Goal: Task Accomplishment & Management: Use online tool/utility

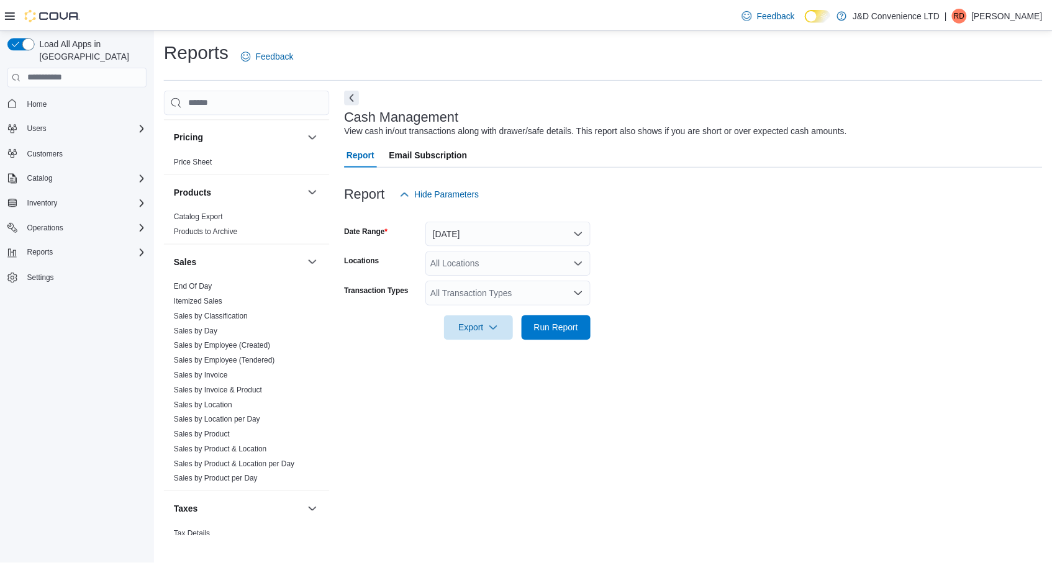
scroll to position [699, 0]
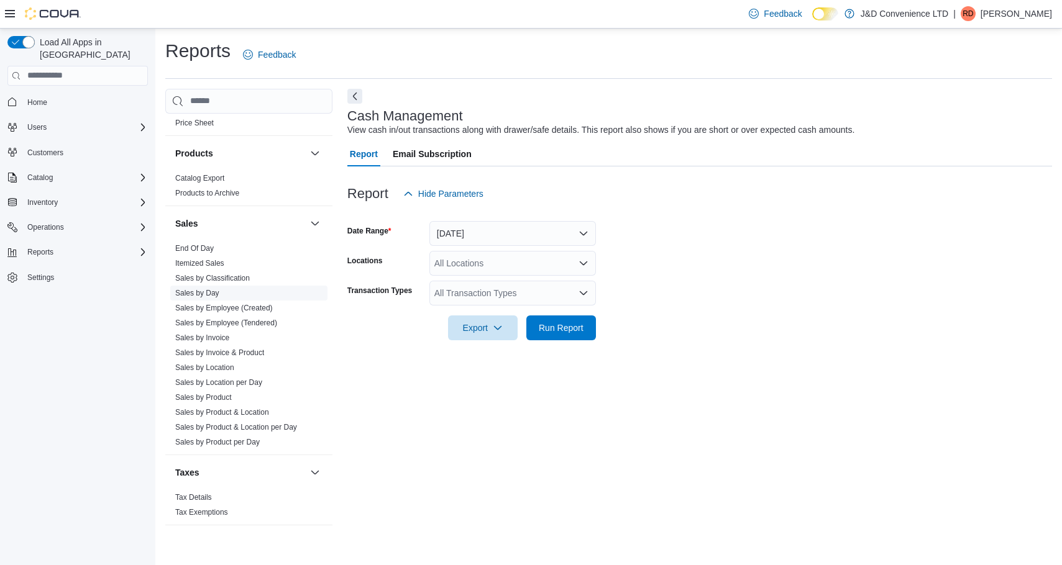
click at [212, 289] on link "Sales by Day" at bounding box center [197, 293] width 44 height 9
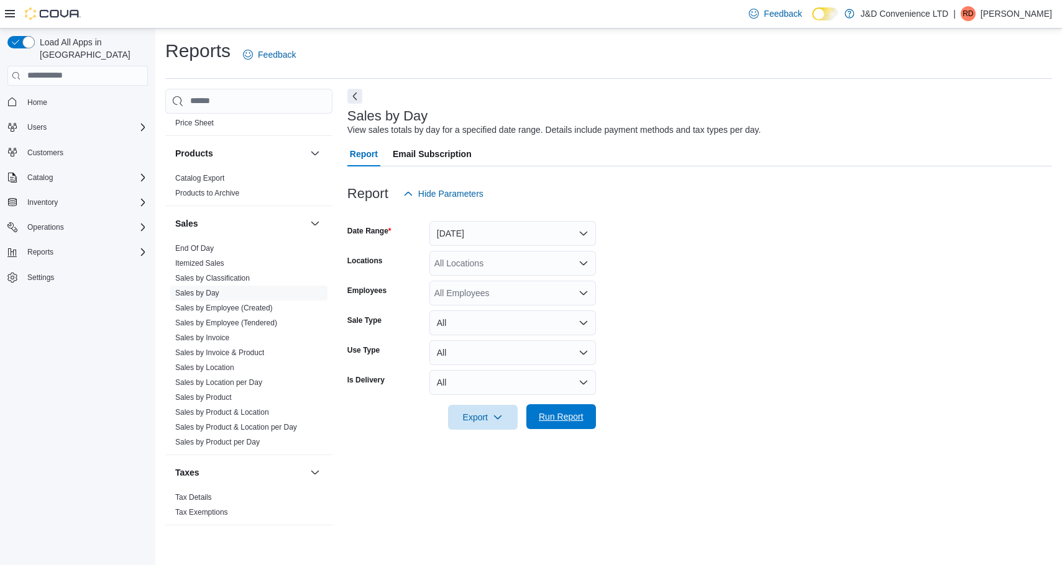
click at [571, 416] on span "Run Report" at bounding box center [561, 417] width 45 height 12
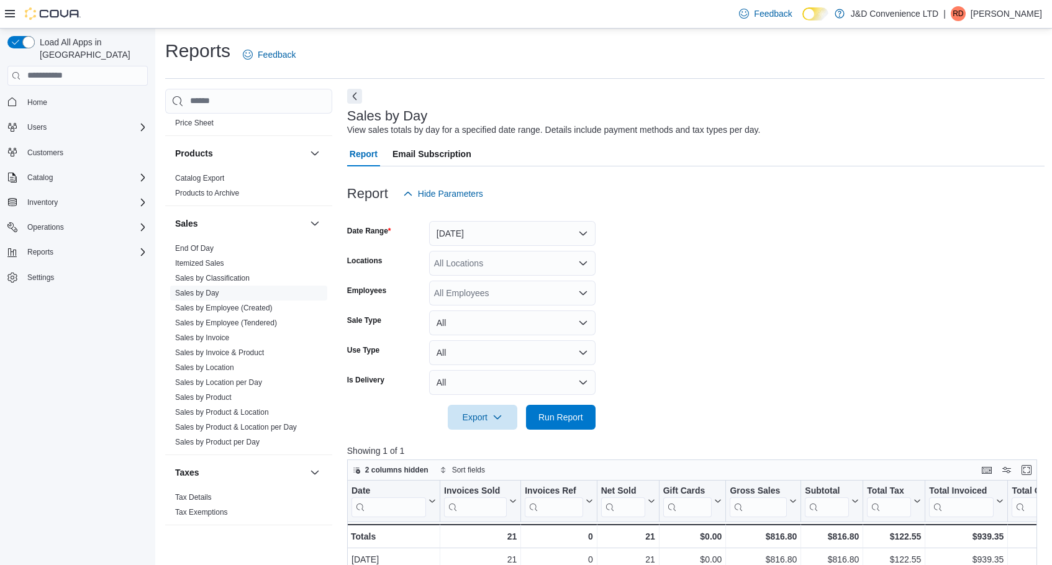
click at [1011, 16] on p "Roy Drake" at bounding box center [1006, 13] width 71 height 15
click at [977, 122] on span "Sign Out" at bounding box center [963, 121] width 34 height 12
